Goal: Task Accomplishment & Management: Complete application form

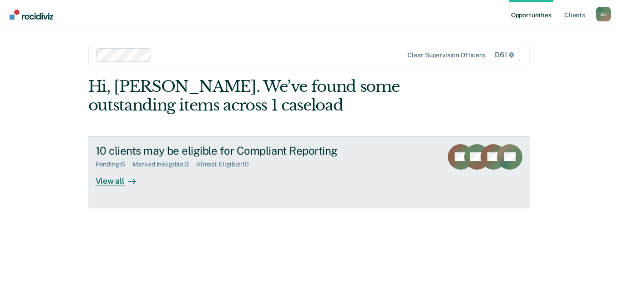
click at [113, 162] on div "Pending : 6" at bounding box center [114, 165] width 37 height 8
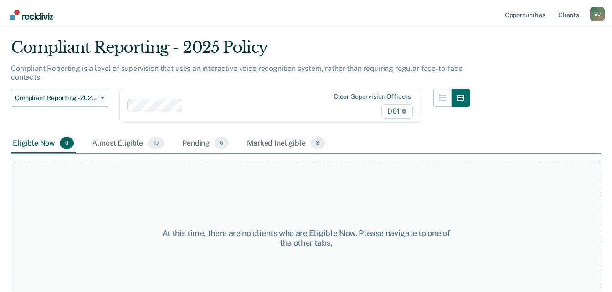
scroll to position [47, 0]
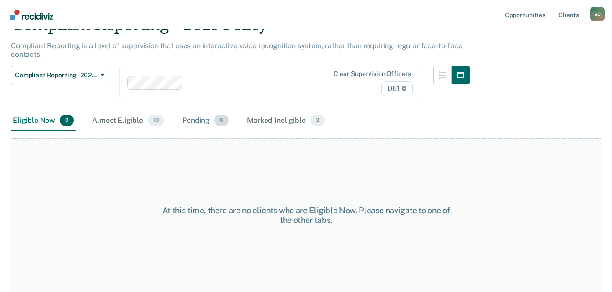
click at [214, 120] on span "6" at bounding box center [221, 121] width 15 height 12
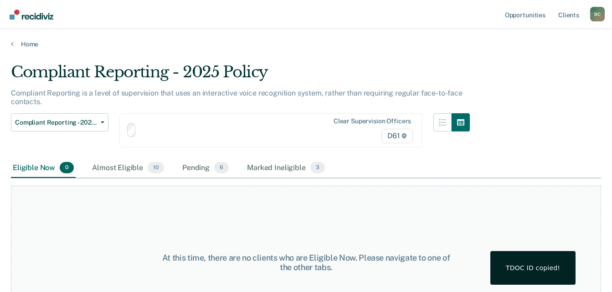
scroll to position [47, 0]
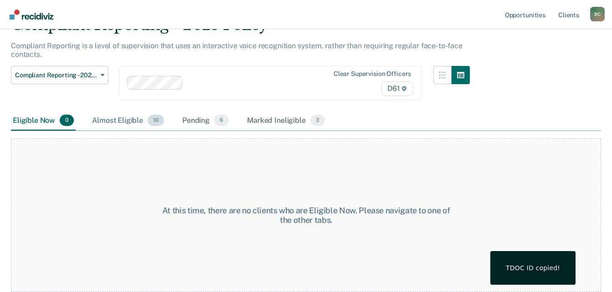
click at [147, 118] on div "Almost Eligible 10" at bounding box center [128, 121] width 76 height 20
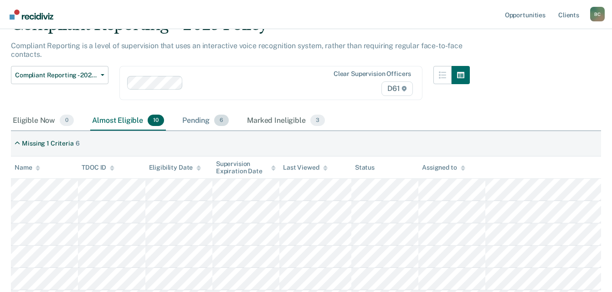
click at [199, 115] on div "Pending 6" at bounding box center [205, 121] width 50 height 20
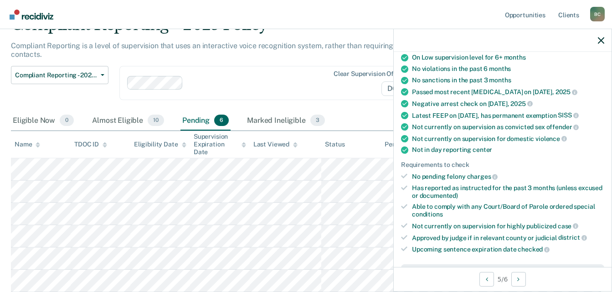
scroll to position [319, 0]
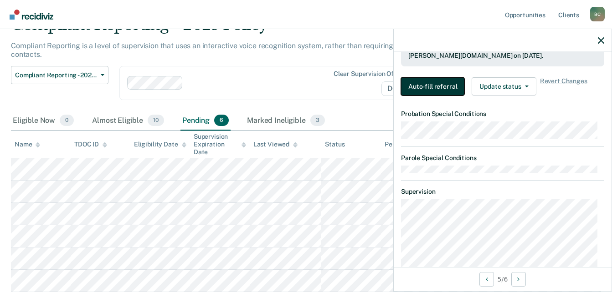
click at [426, 87] on button "Auto-fill referral" at bounding box center [432, 86] width 63 height 18
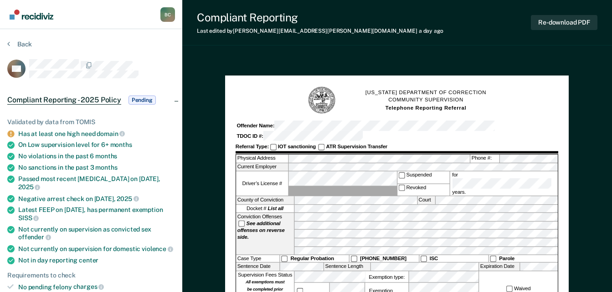
click at [279, 158] on div "Physical Address Phone #:" at bounding box center [396, 159] width 321 height 9
click at [553, 15] on button "Re-download PDF" at bounding box center [563, 22] width 66 height 15
